Goal: Task Accomplishment & Management: Use online tool/utility

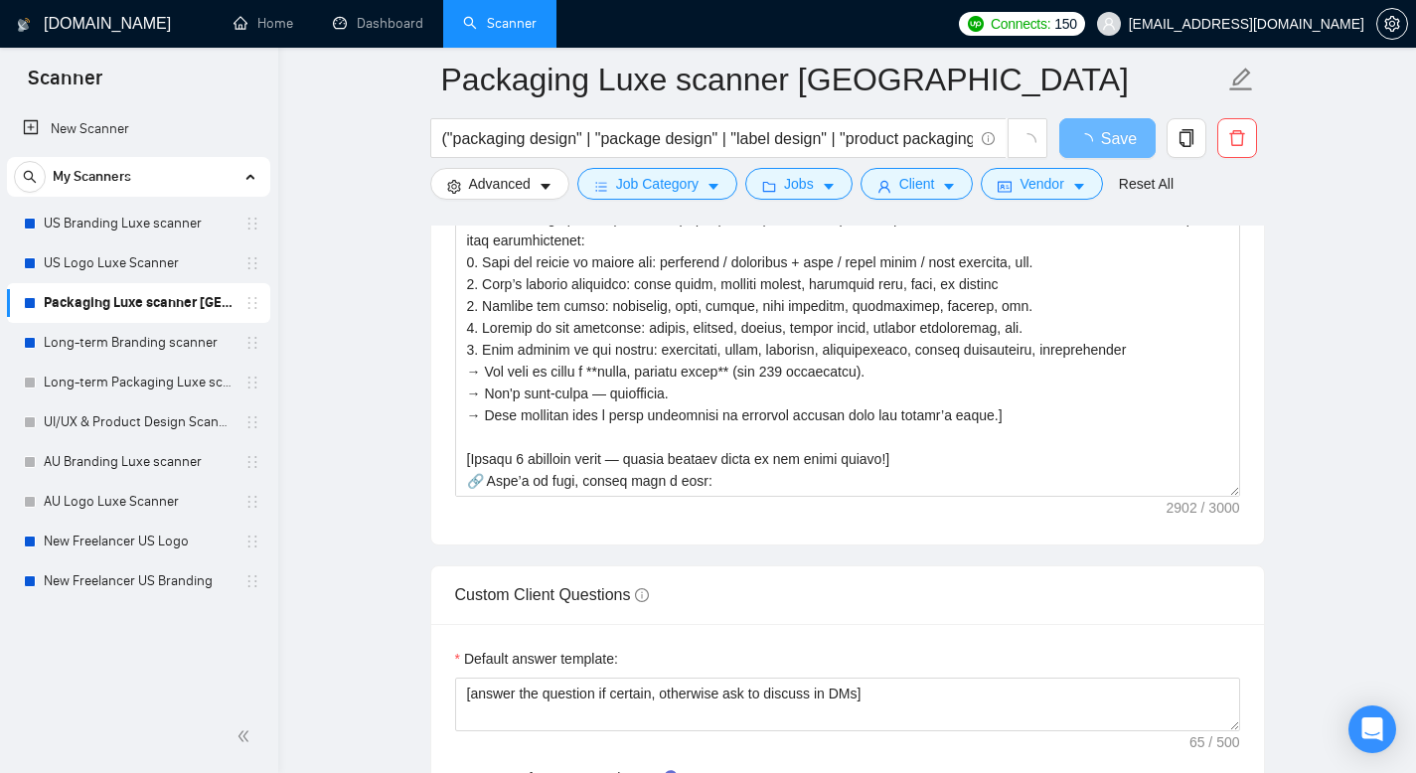
scroll to position [2092, 0]
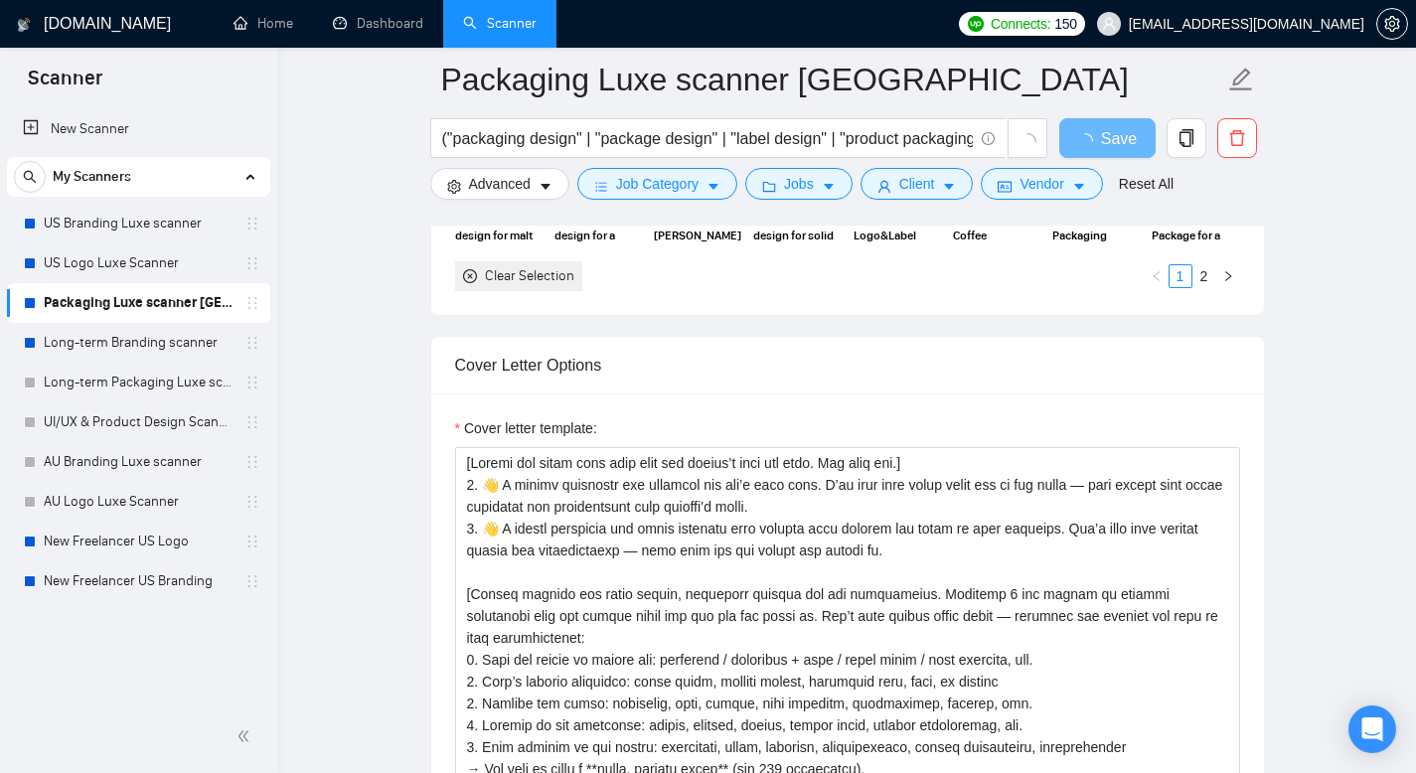
click at [482, 330] on form "Auto Bidding Enabled Auto Bidding Enabled: OFF Auto Bidder Schedule Auto Biddin…" at bounding box center [847, 703] width 835 height 4842
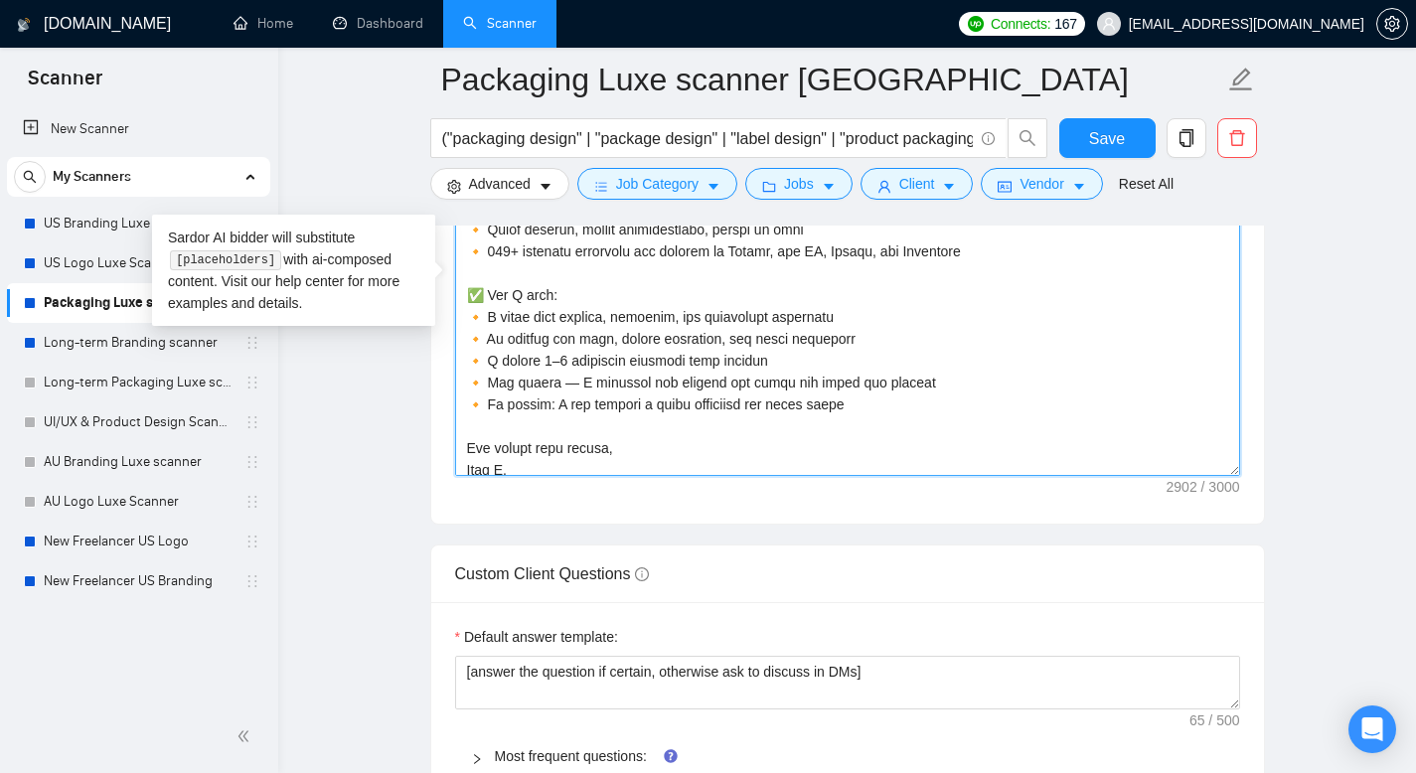
scroll to position [670, 0]
drag, startPoint x: 472, startPoint y: 302, endPoint x: 884, endPoint y: 457, distance: 439.7
click at [884, 457] on textarea "Cover letter template:" at bounding box center [847, 252] width 785 height 447
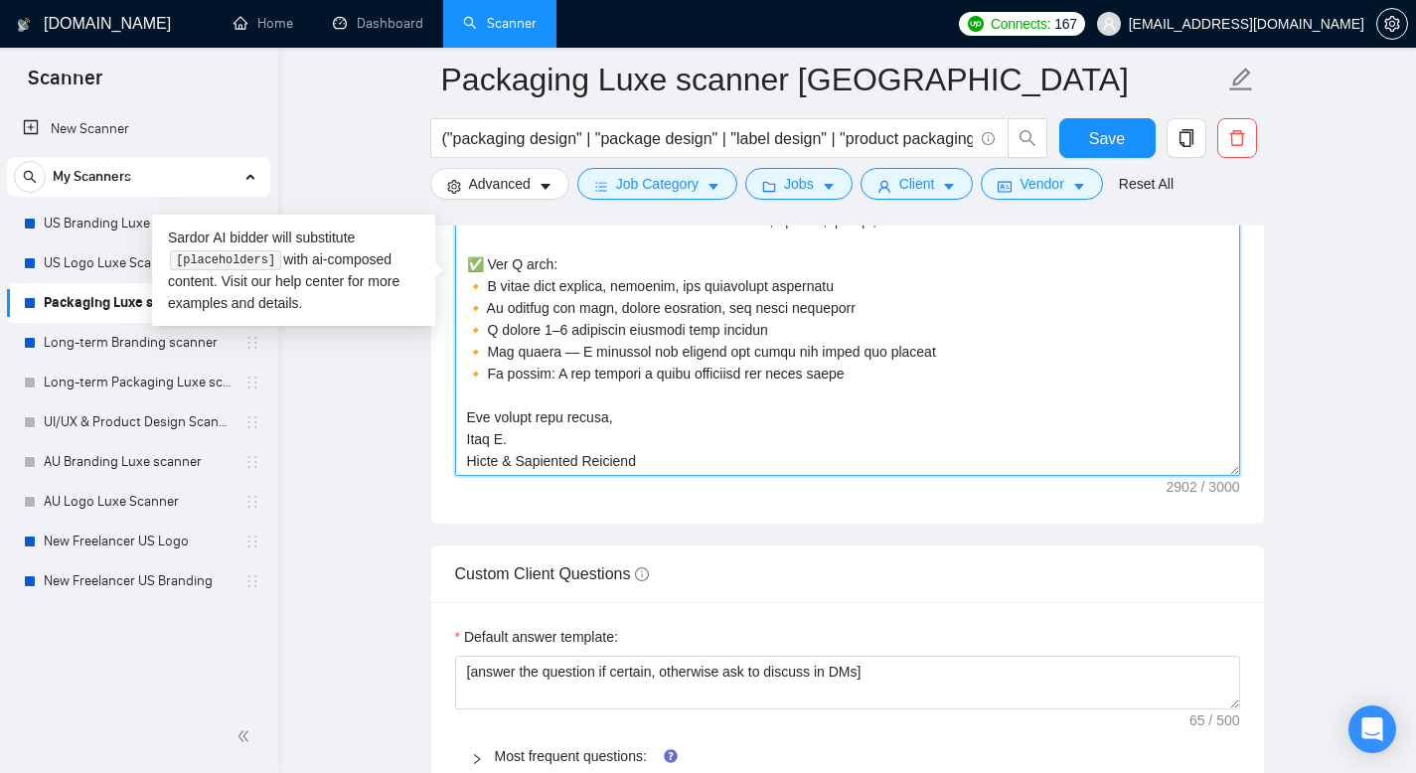
scroll to position [700, 0]
drag, startPoint x: 660, startPoint y: 493, endPoint x: 454, endPoint y: 451, distance: 209.9
click at [455, 451] on textarea "Cover letter template:" at bounding box center [847, 252] width 785 height 447
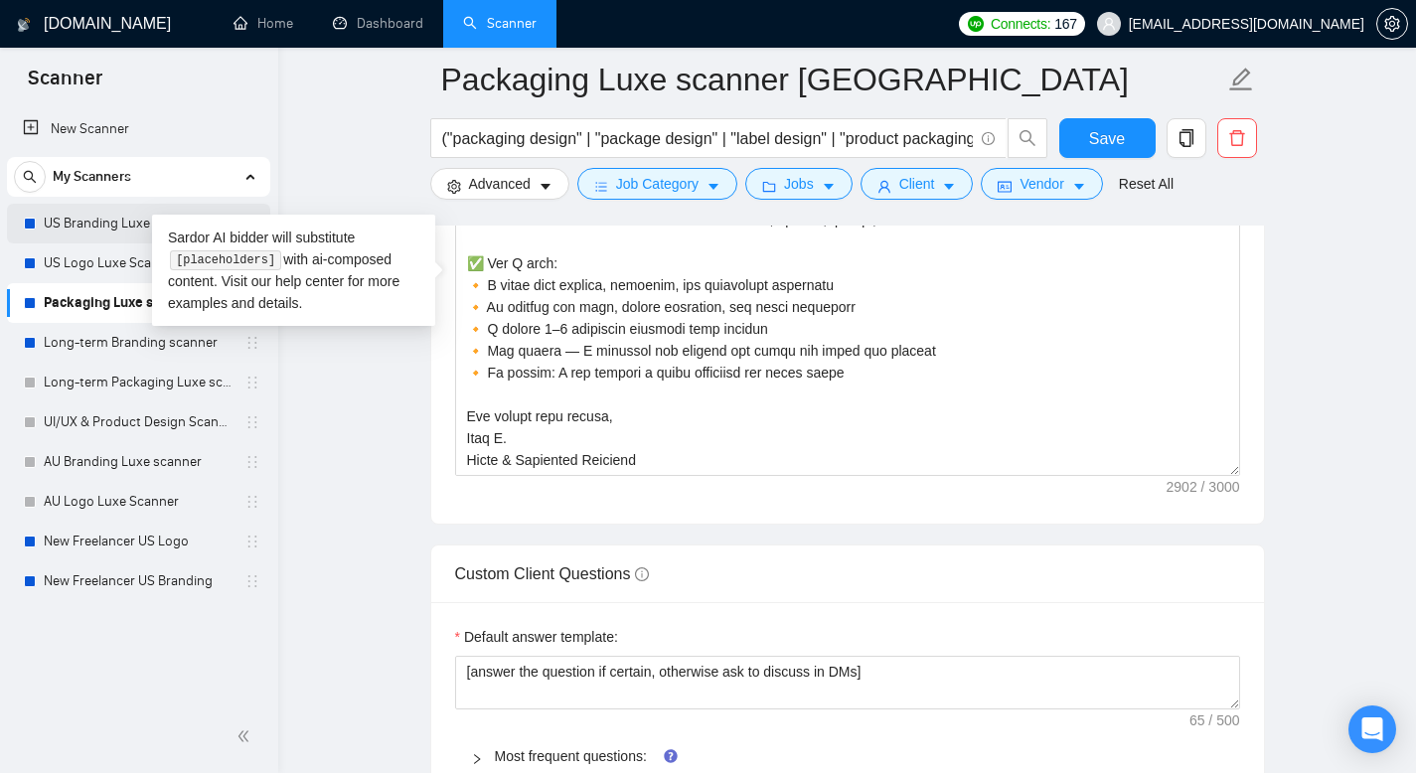
click at [121, 226] on link "US Branding Luxe scanner" at bounding box center [138, 224] width 189 height 40
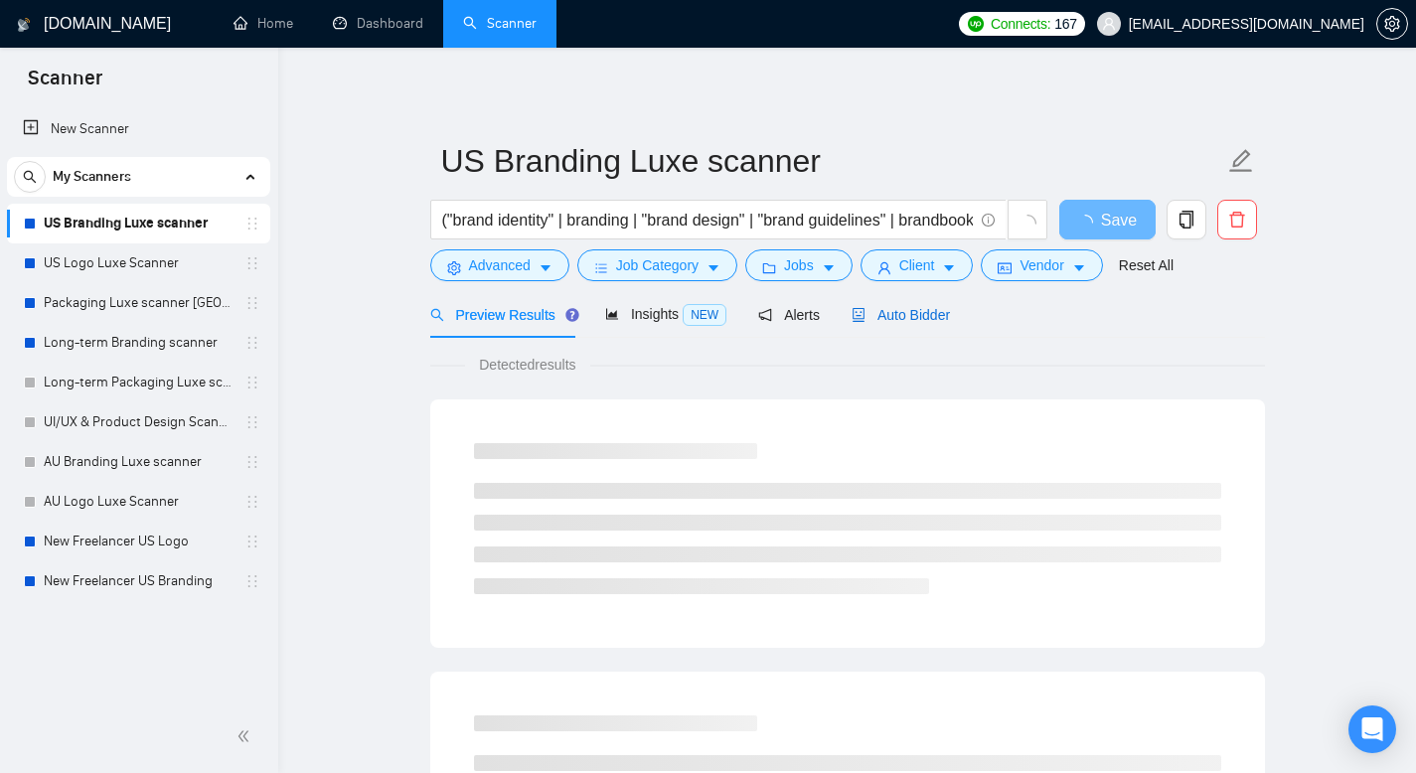
drag, startPoint x: 947, startPoint y: 307, endPoint x: 937, endPoint y: 346, distance: 40.0
click at [947, 307] on span "Auto Bidder" at bounding box center [901, 315] width 98 height 16
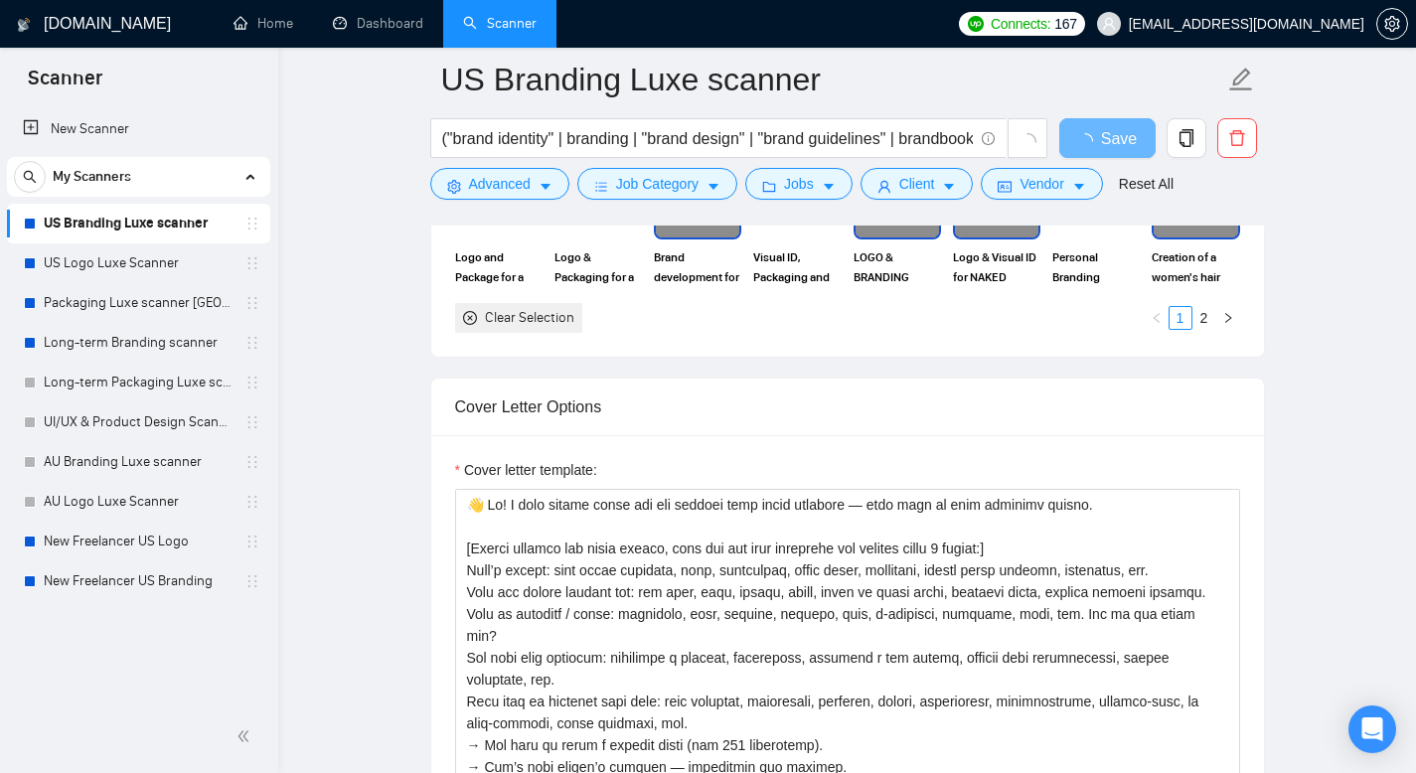
scroll to position [2232, 0]
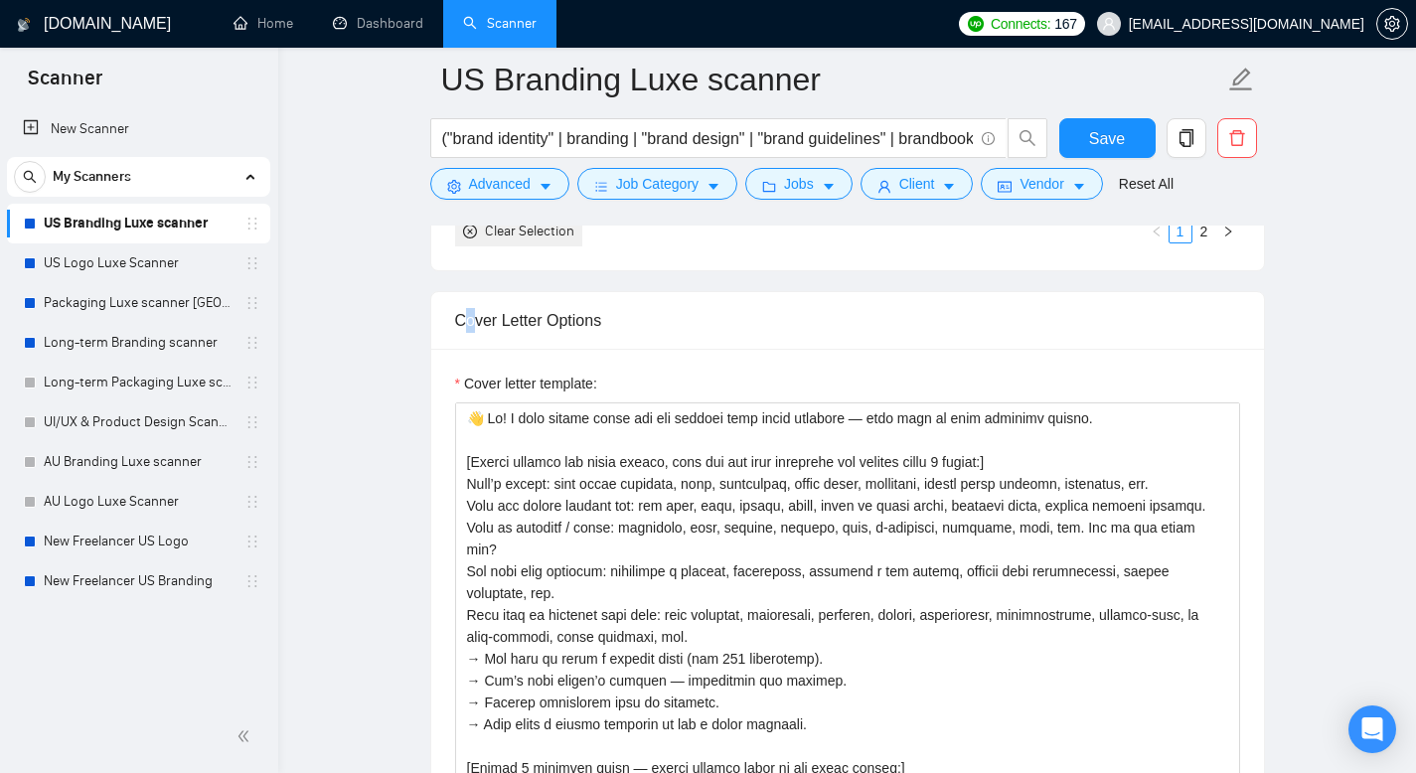
drag, startPoint x: 461, startPoint y: 317, endPoint x: 474, endPoint y: 327, distance: 16.3
click at [474, 327] on div "Cover Letter Options" at bounding box center [847, 320] width 785 height 57
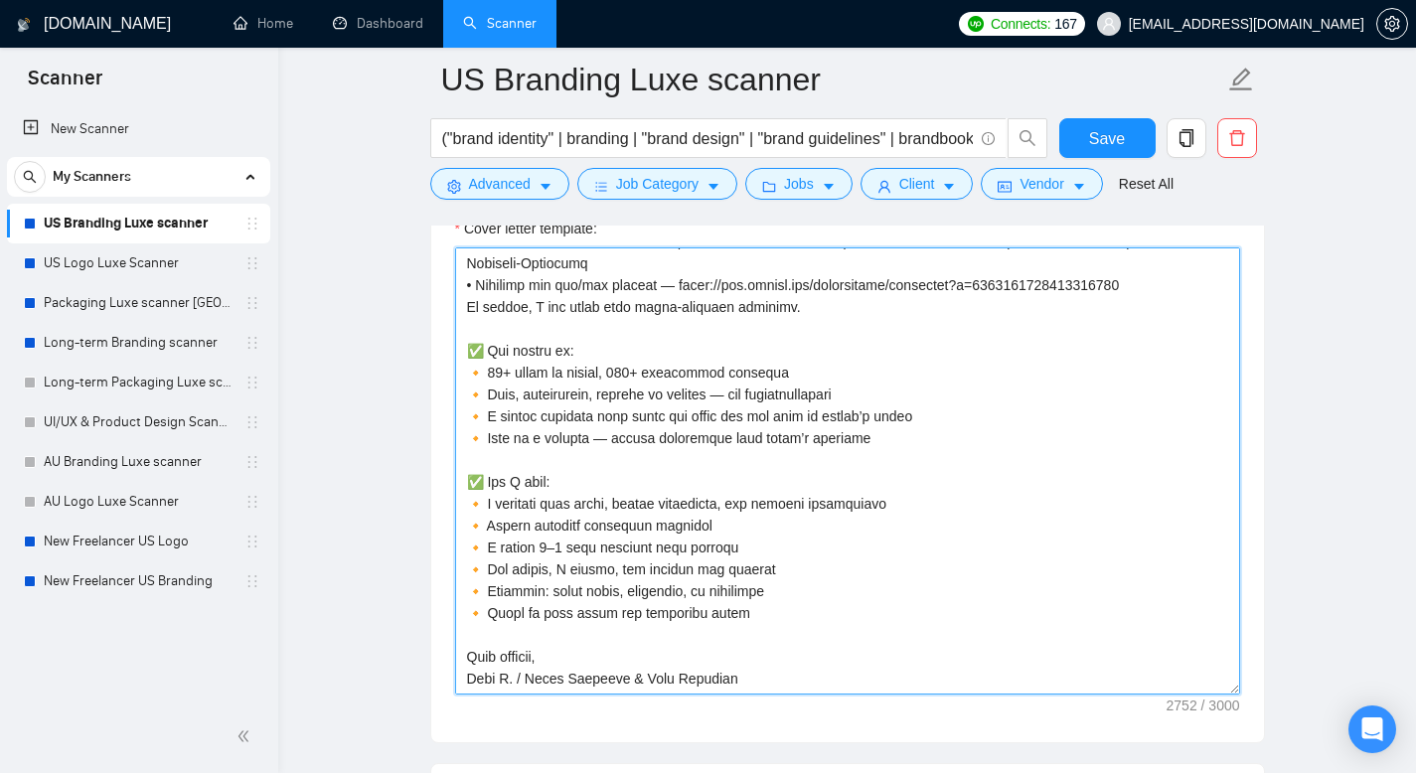
scroll to position [2400, 0]
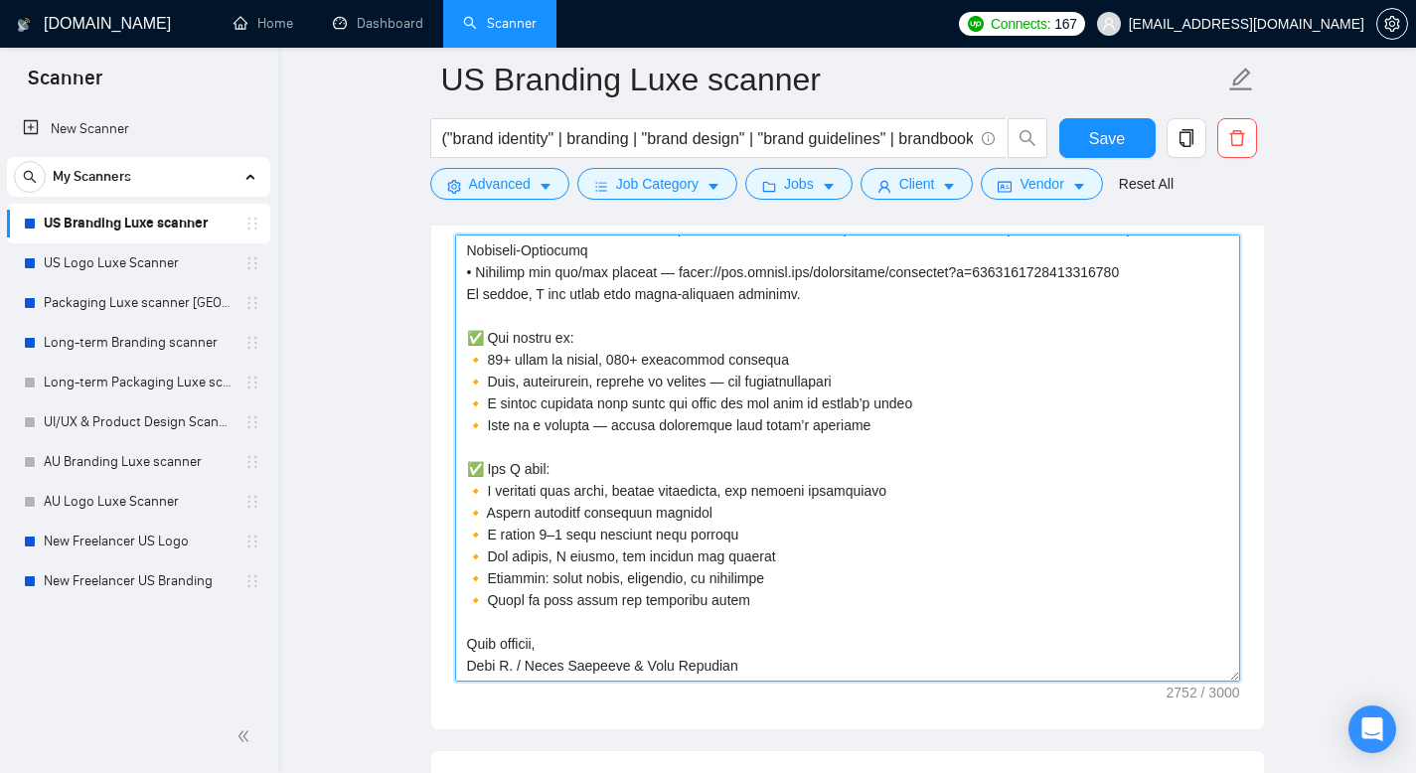
drag, startPoint x: 470, startPoint y: 415, endPoint x: 742, endPoint y: 664, distance: 368.6
click at [742, 664] on textarea "Cover letter template:" at bounding box center [847, 458] width 785 height 447
